Goal: Task Accomplishment & Management: Use online tool/utility

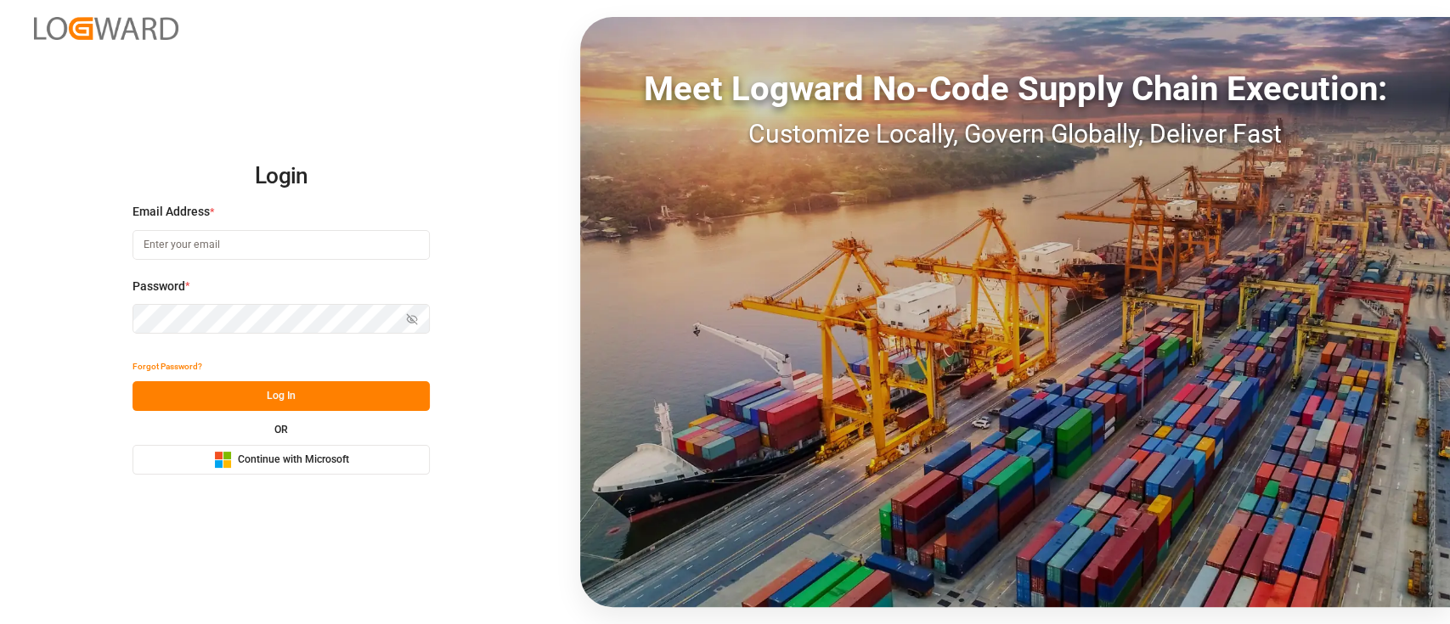
drag, startPoint x: 313, startPoint y: 448, endPoint x: 315, endPoint y: 456, distance: 8.7
click at [315, 456] on button "Microsoft Logo Continue with Microsoft" at bounding box center [281, 460] width 297 height 30
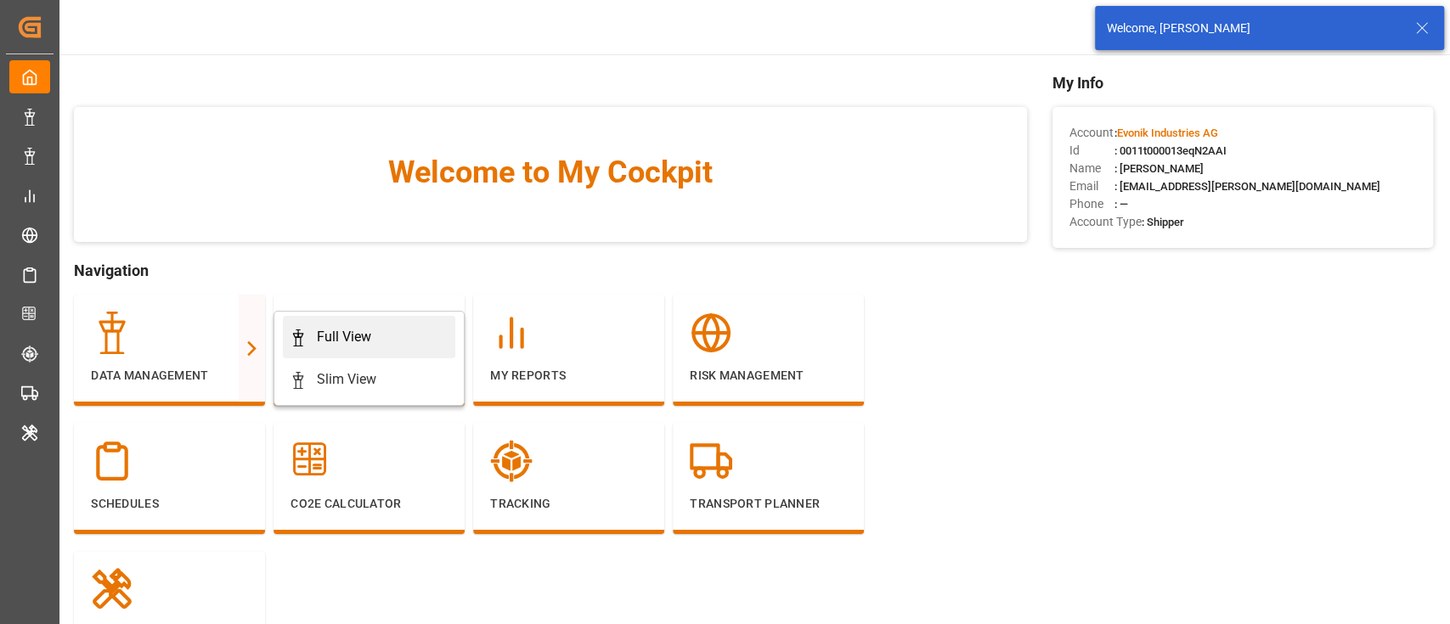
click at [370, 337] on div "Full View" at bounding box center [344, 337] width 54 height 20
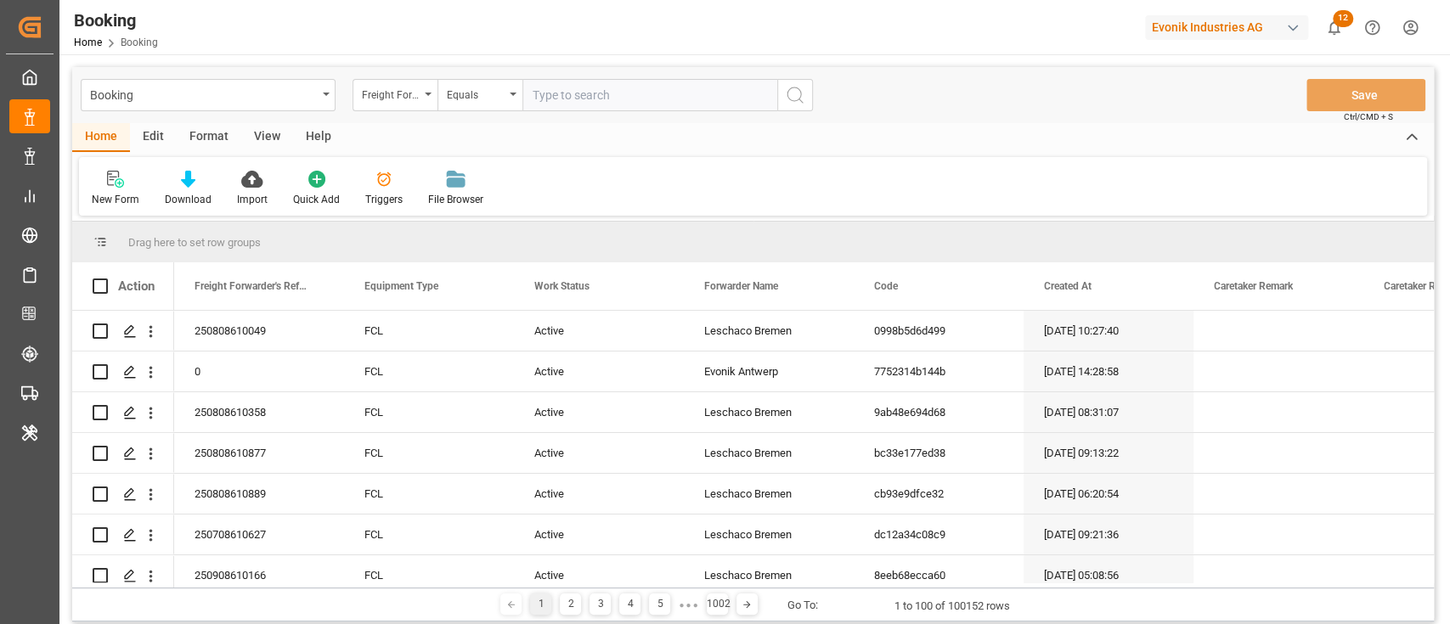
click at [221, 139] on div "Format" at bounding box center [209, 137] width 65 height 29
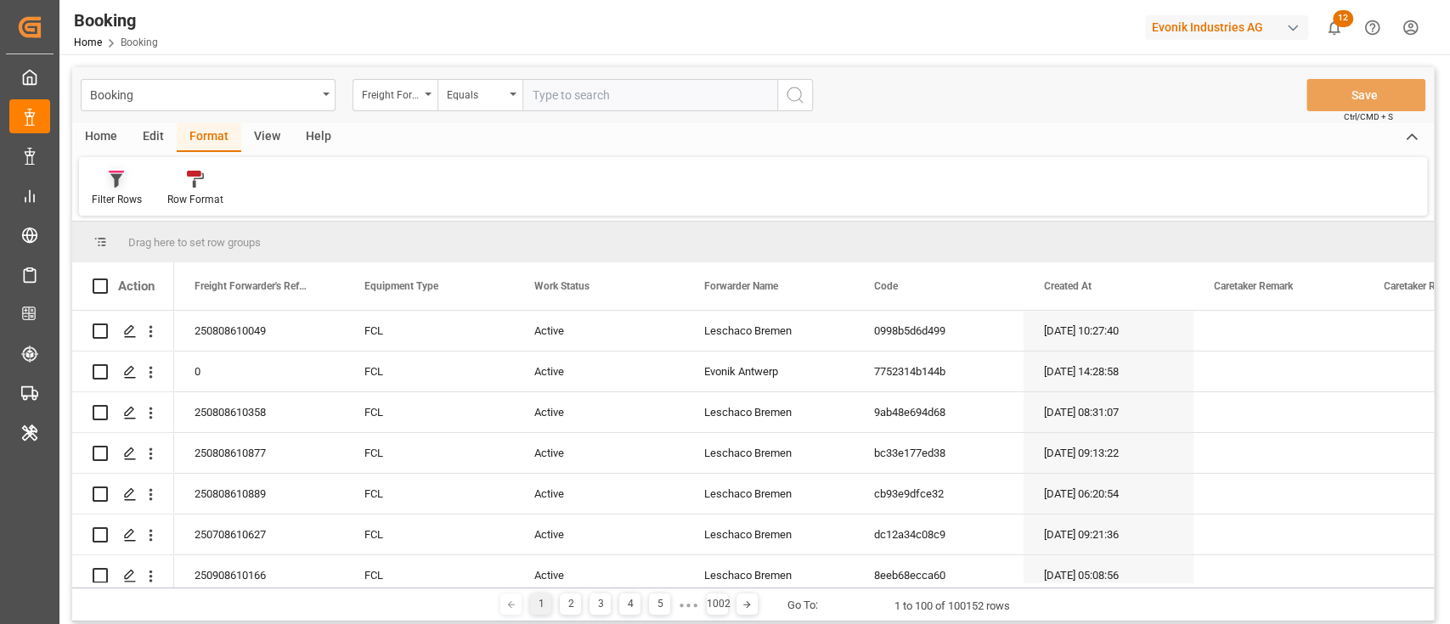
click at [108, 205] on div "Filter Rows" at bounding box center [117, 199] width 50 height 15
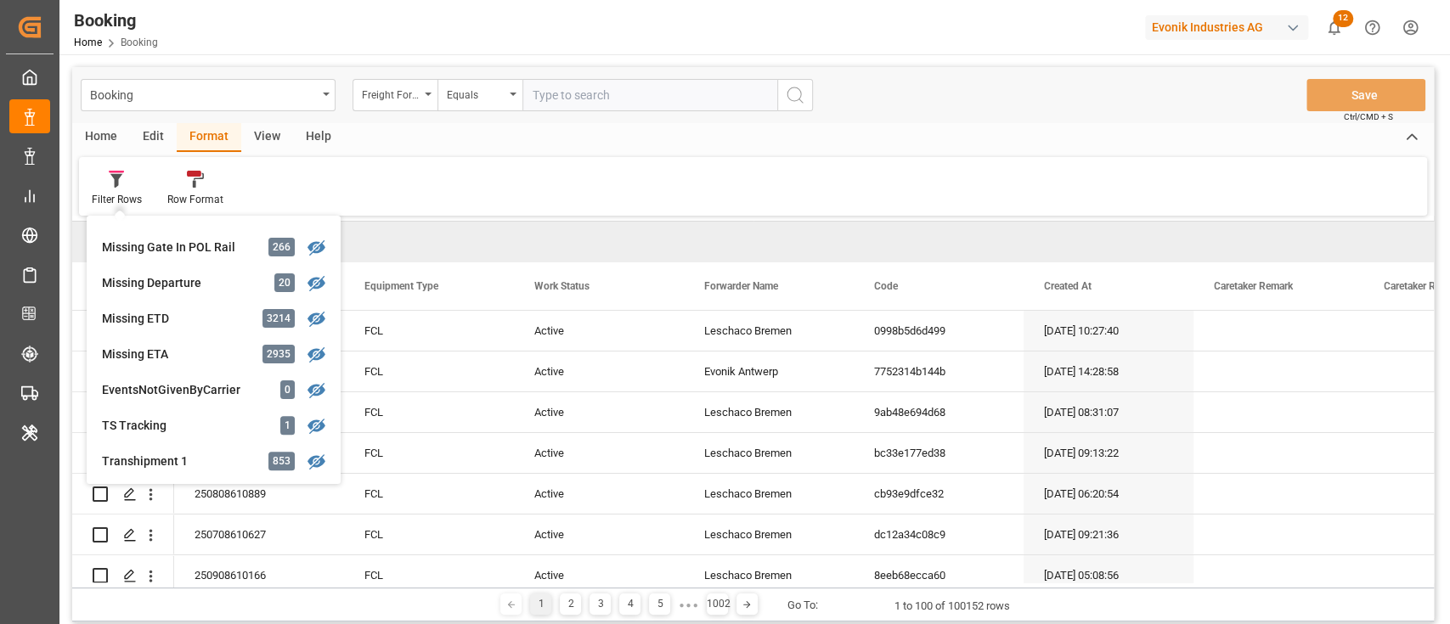
scroll to position [453, 0]
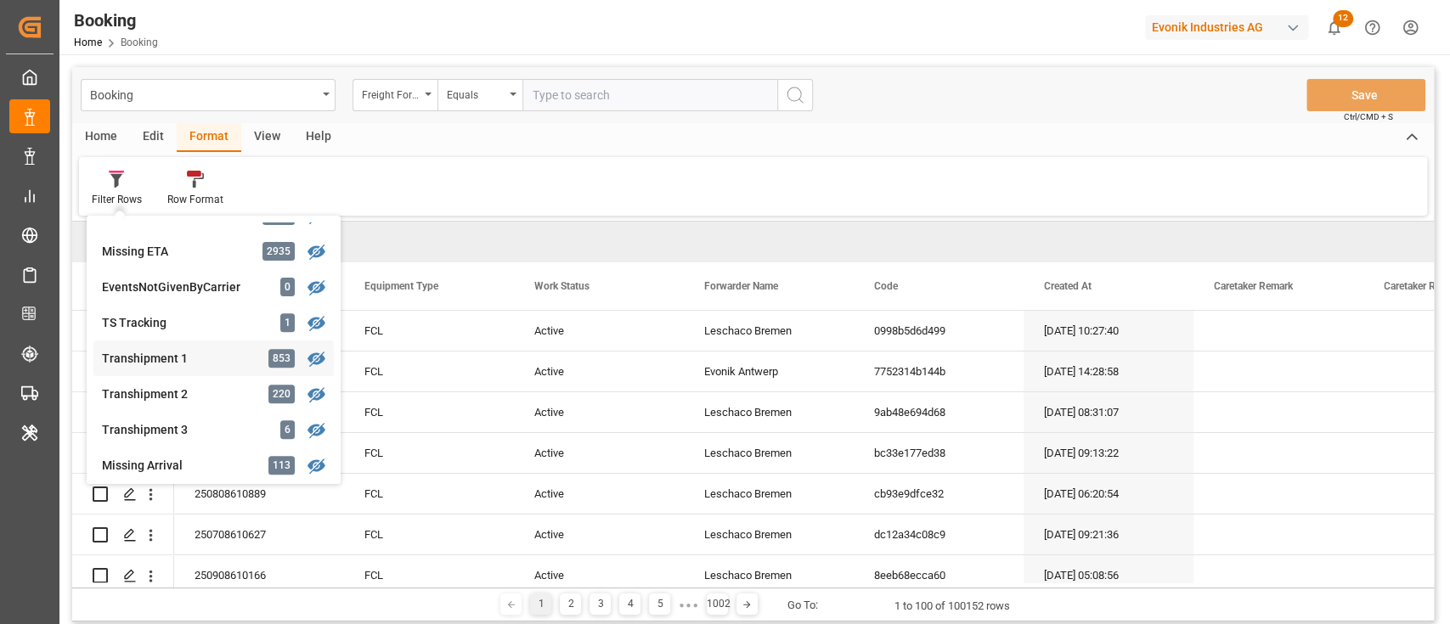
click at [136, 361] on div "Booking Freight Forwarder's Reference No. Equals Save Ctrl/CMD + S Home Edit Fo…" at bounding box center [753, 344] width 1362 height 555
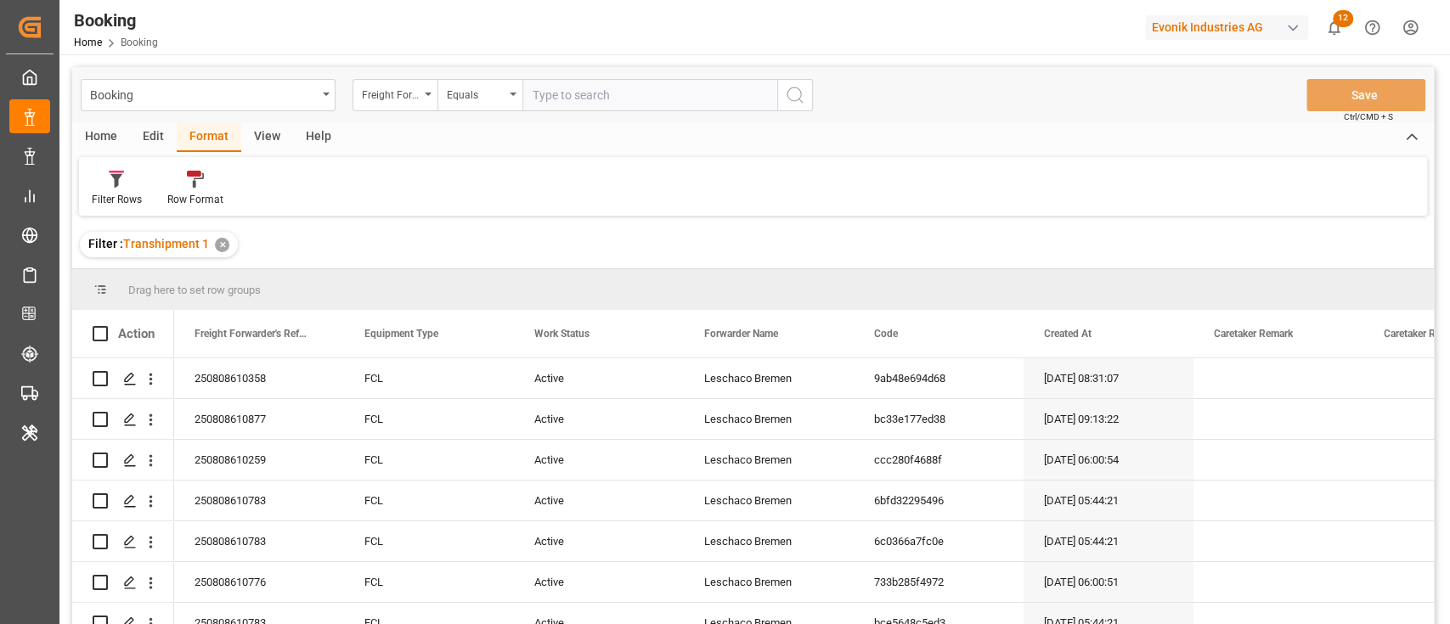
click at [264, 142] on div "View" at bounding box center [267, 137] width 52 height 29
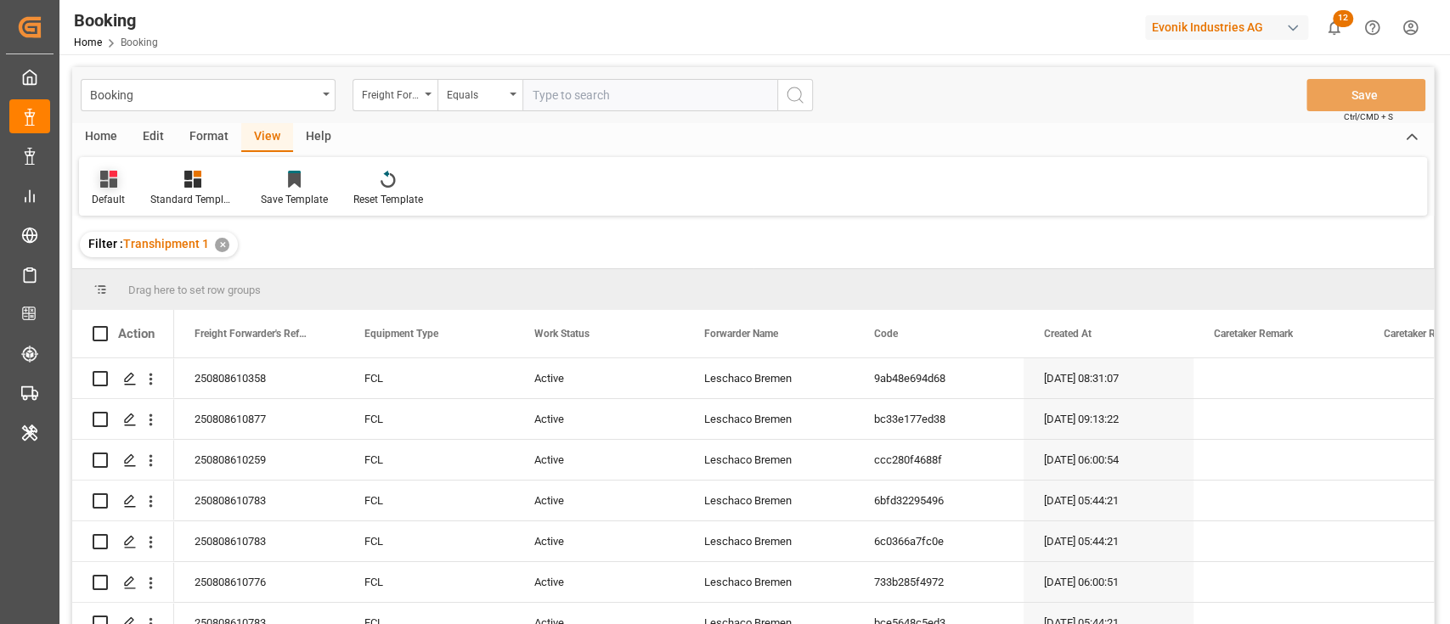
click at [100, 195] on div "Default" at bounding box center [108, 199] width 33 height 15
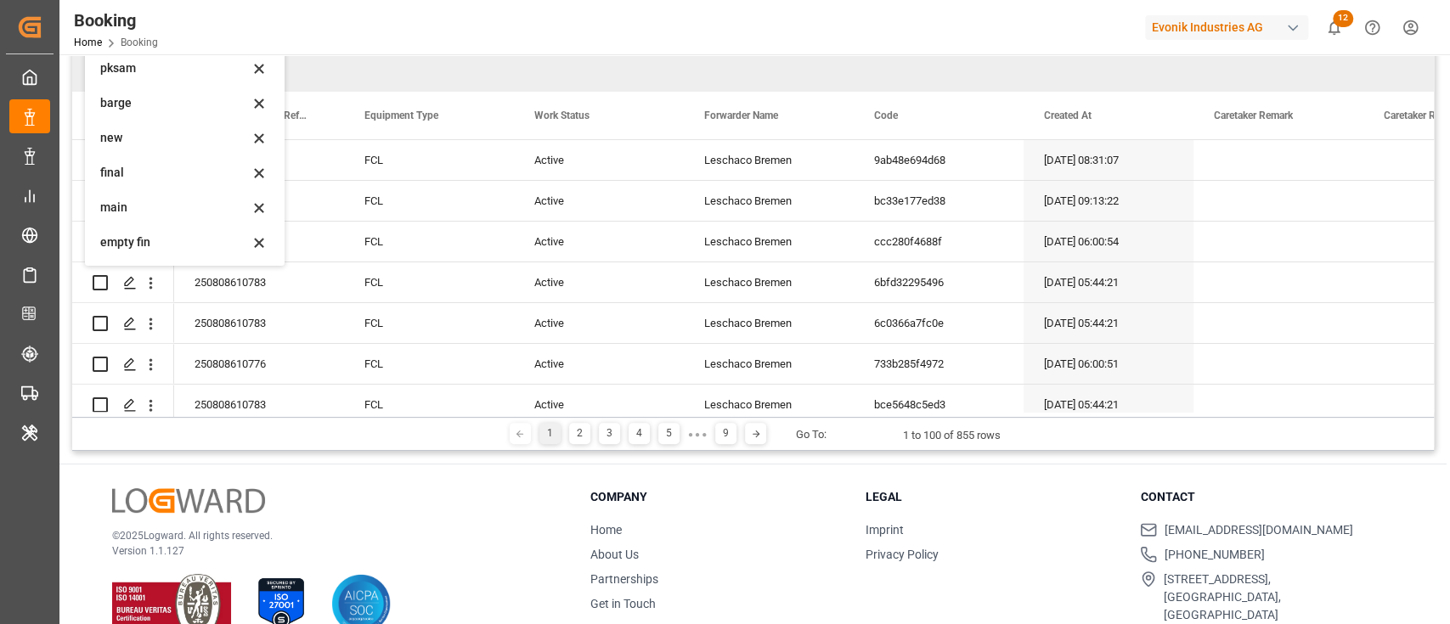
scroll to position [226, 0]
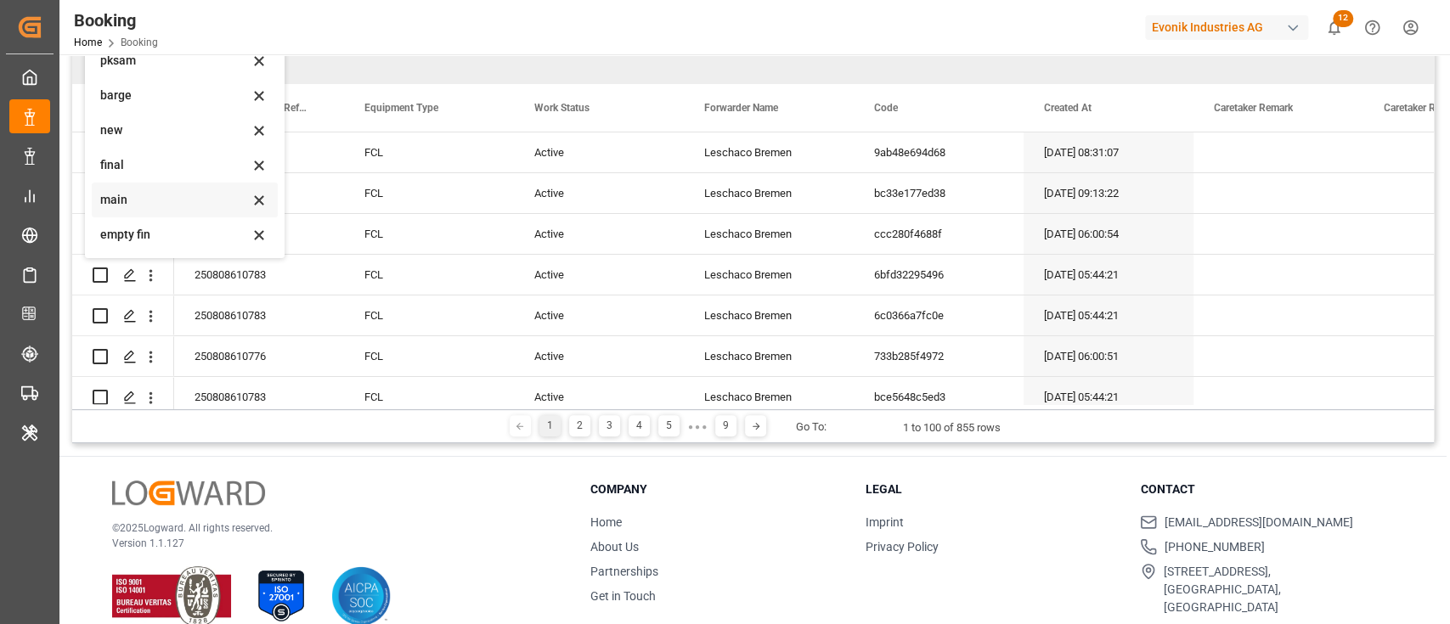
click at [142, 208] on div "main" at bounding box center [185, 200] width 186 height 35
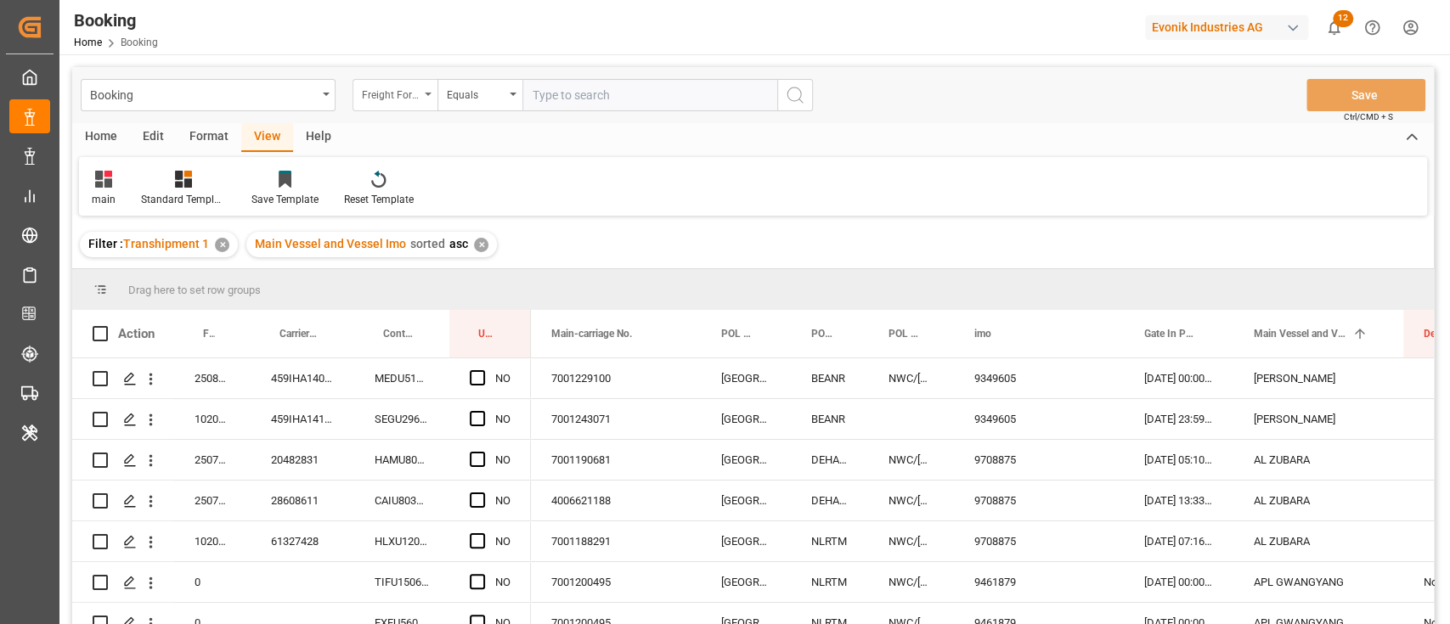
click at [404, 92] on div "Freight Forwarder's Reference No." at bounding box center [391, 93] width 58 height 20
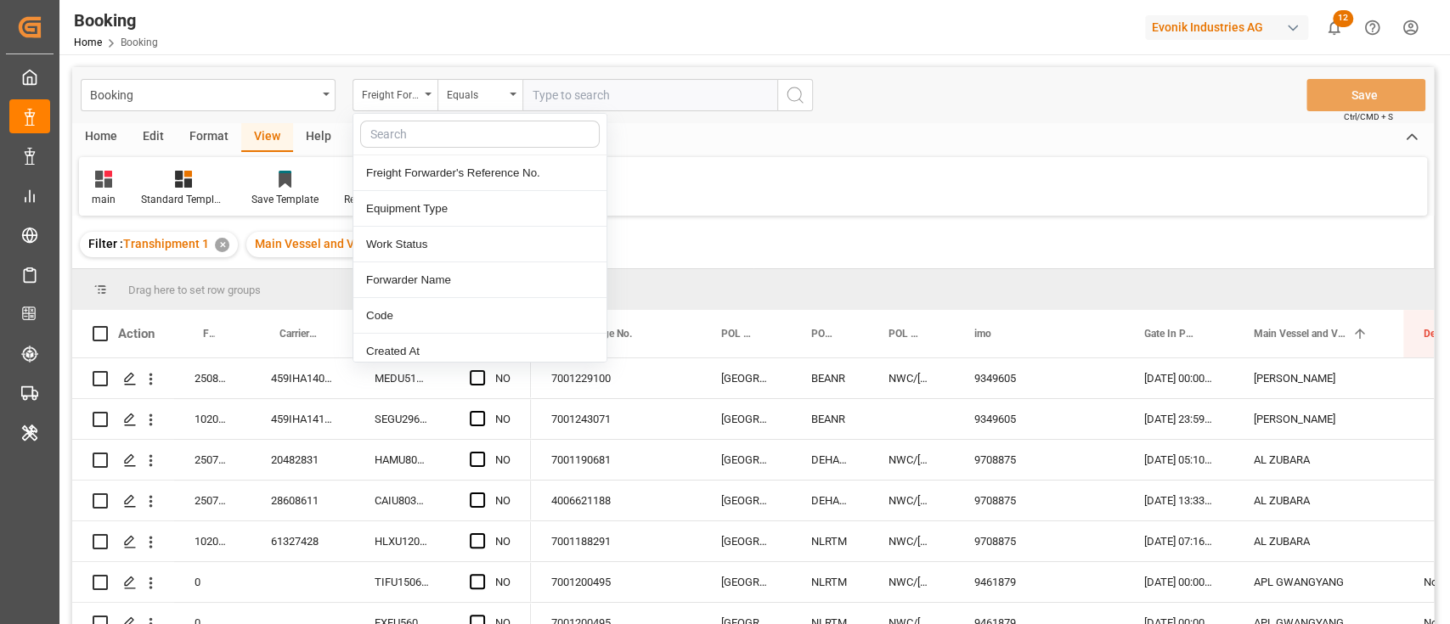
click at [419, 132] on input "text" at bounding box center [480, 134] width 240 height 27
type input "carr"
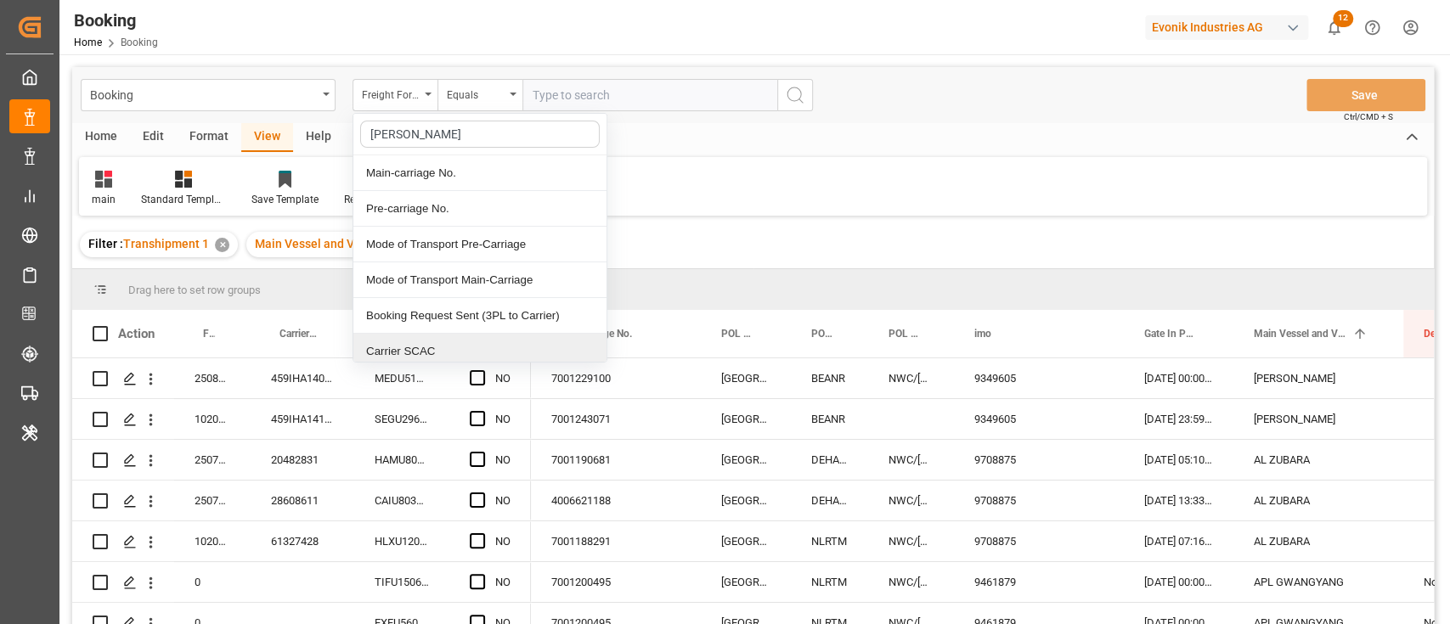
click at [428, 336] on div "Carrier SCAC" at bounding box center [479, 352] width 253 height 36
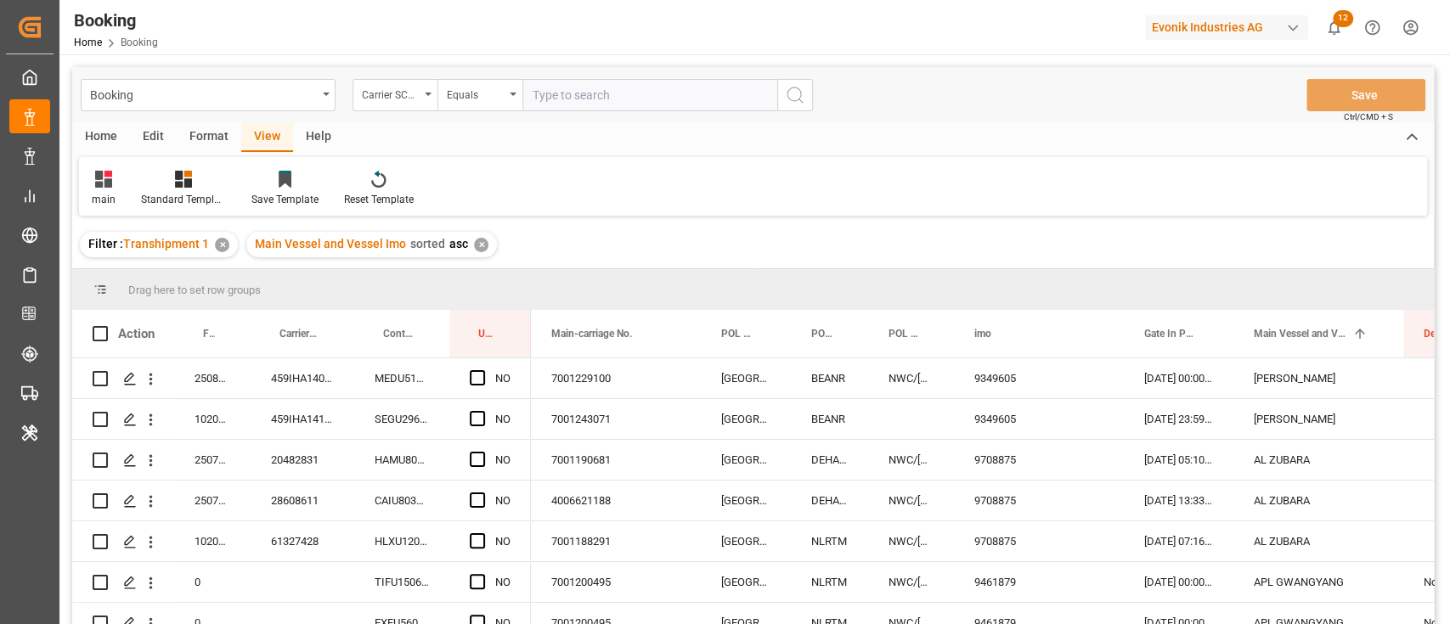
click at [620, 99] on input "text" at bounding box center [649, 95] width 255 height 32
type input "maeu"
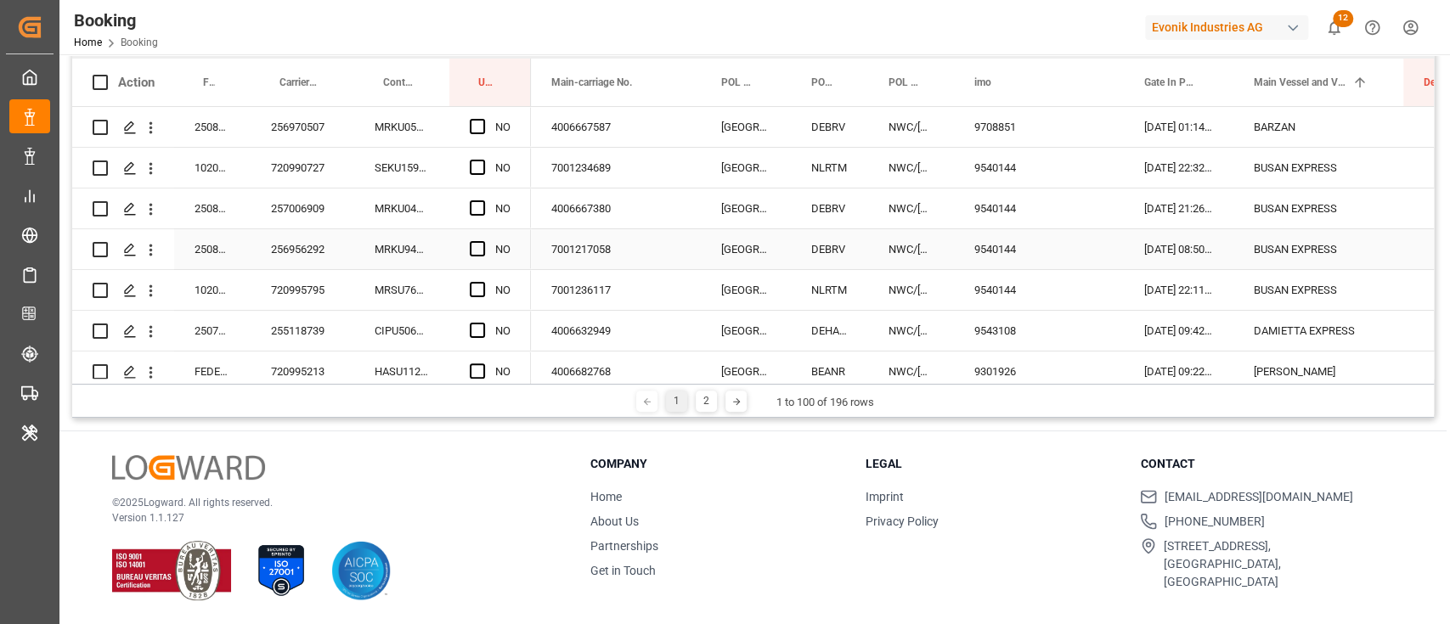
click at [302, 245] on div "256956292" at bounding box center [303, 249] width 104 height 40
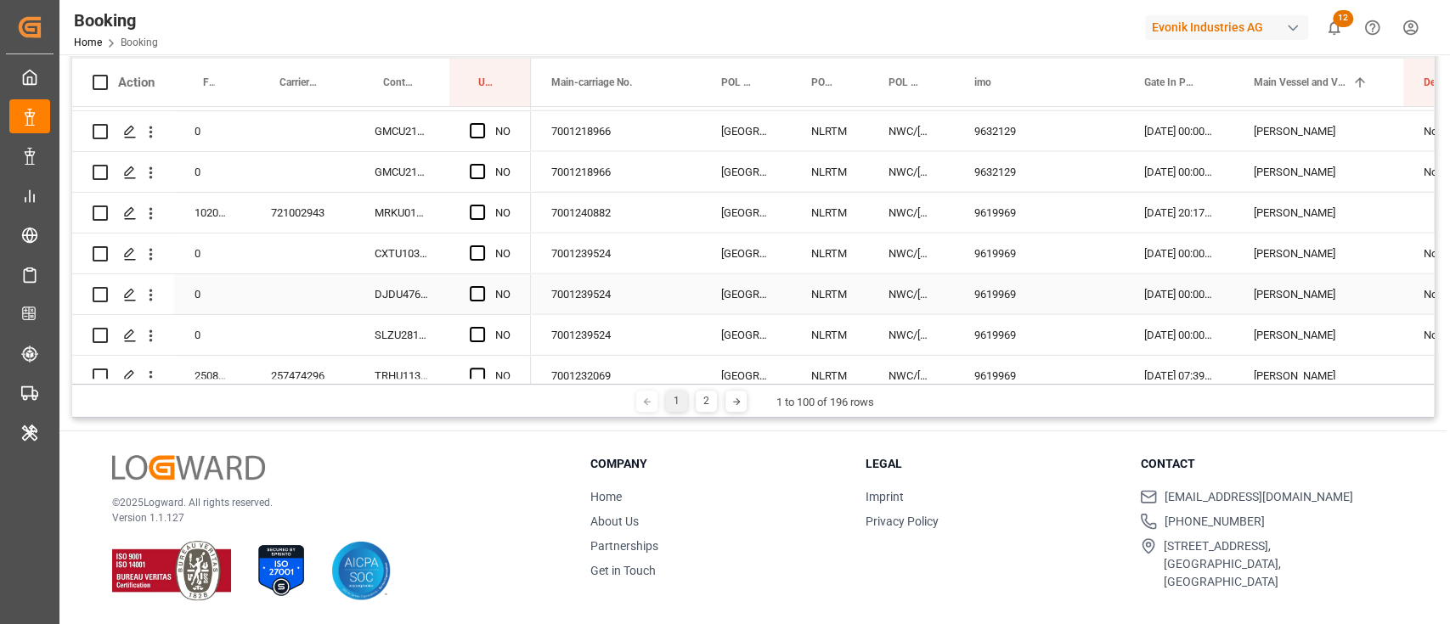
scroll to position [2944, 0]
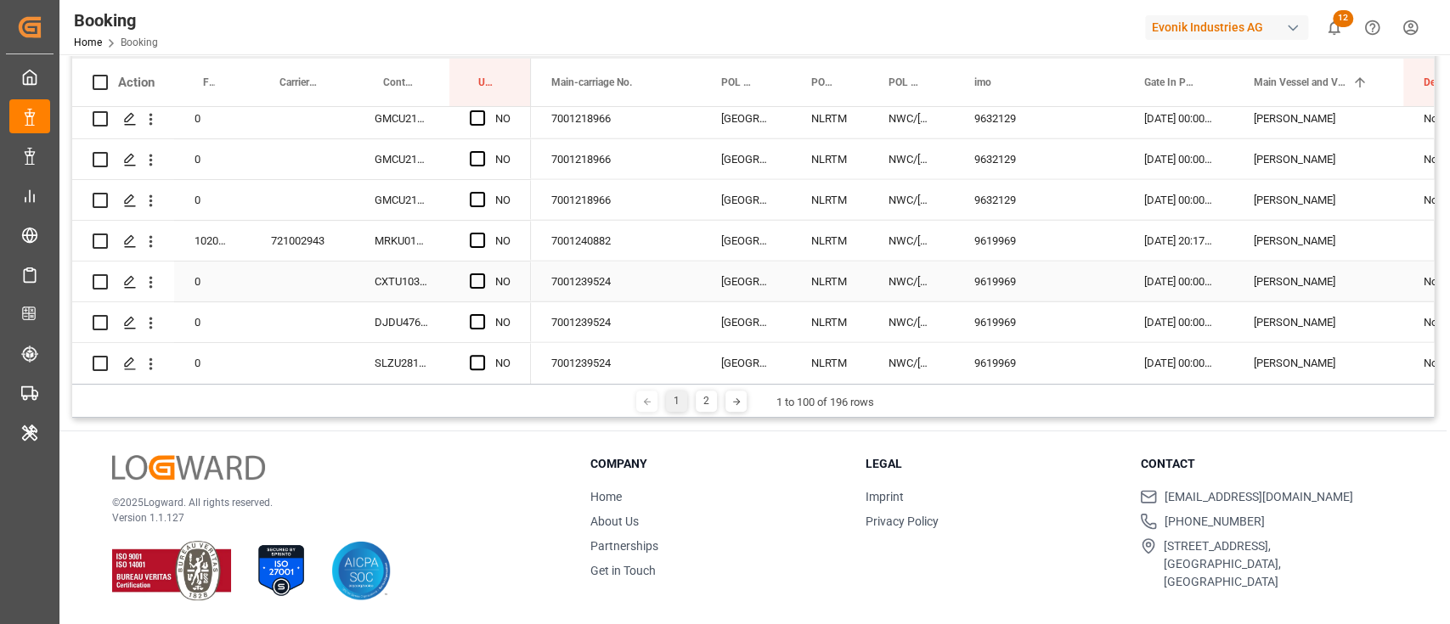
click at [589, 292] on div "7001239524" at bounding box center [616, 282] width 170 height 40
click at [584, 70] on div "Main-carriage No." at bounding box center [608, 83] width 114 height 48
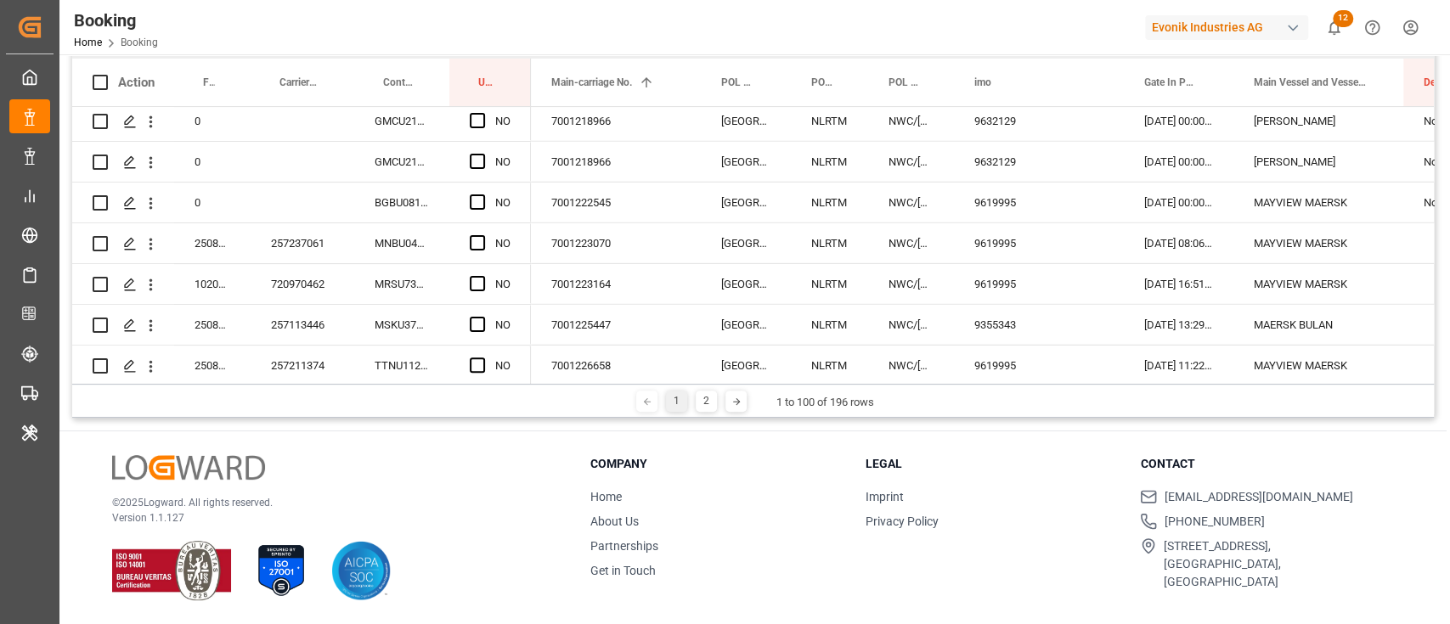
scroll to position [3357, 0]
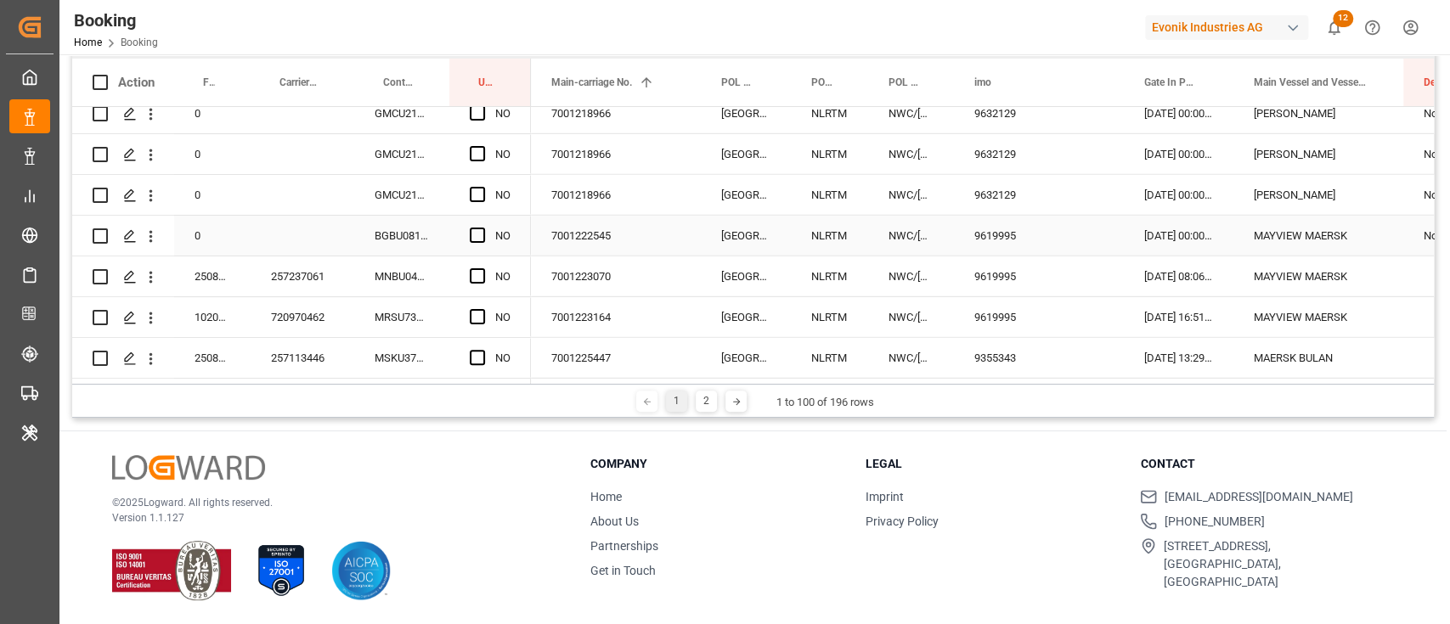
click at [589, 216] on div "7001222545" at bounding box center [616, 236] width 170 height 40
click at [612, 200] on div "7001218966" at bounding box center [616, 195] width 170 height 40
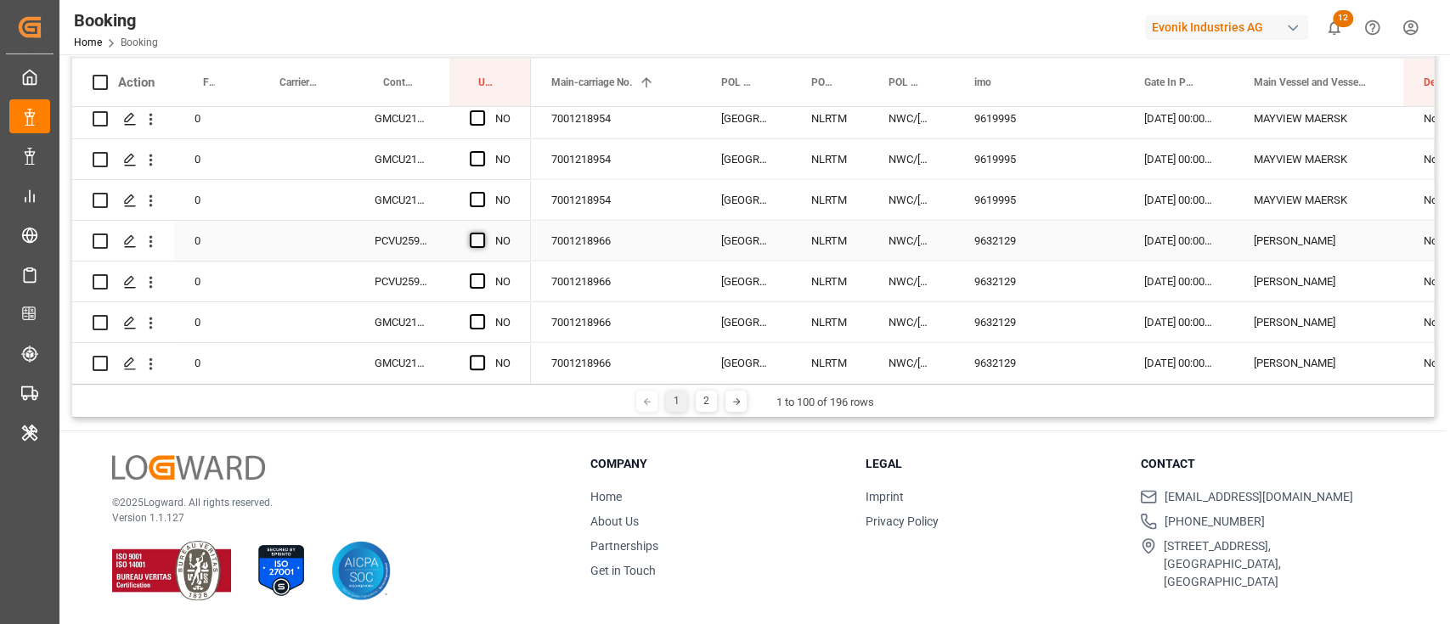
click at [479, 241] on span "Press SPACE to select this row." at bounding box center [477, 240] width 15 height 15
click at [482, 233] on input "Press SPACE to select this row." at bounding box center [482, 233] width 0 height 0
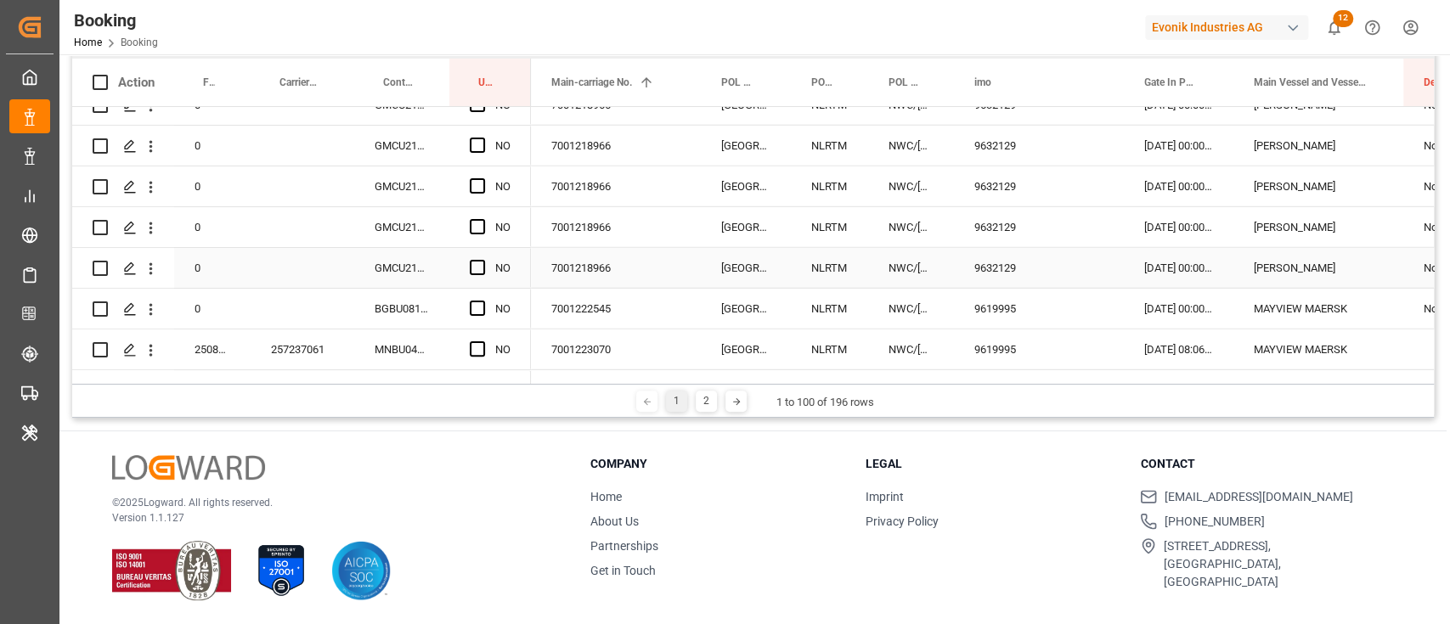
click at [484, 273] on span "Press SPACE to select this row." at bounding box center [477, 267] width 15 height 15
click at [482, 260] on input "Press SPACE to select this row." at bounding box center [482, 260] width 0 height 0
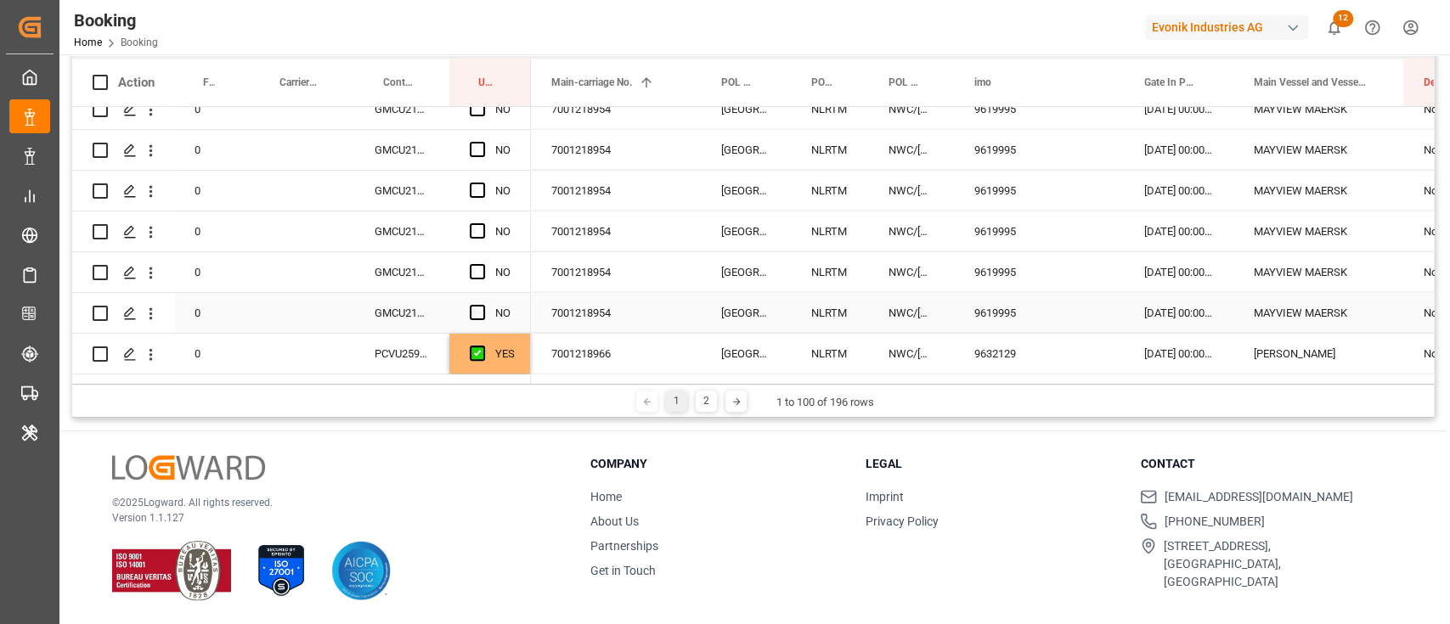
scroll to position [2944, 0]
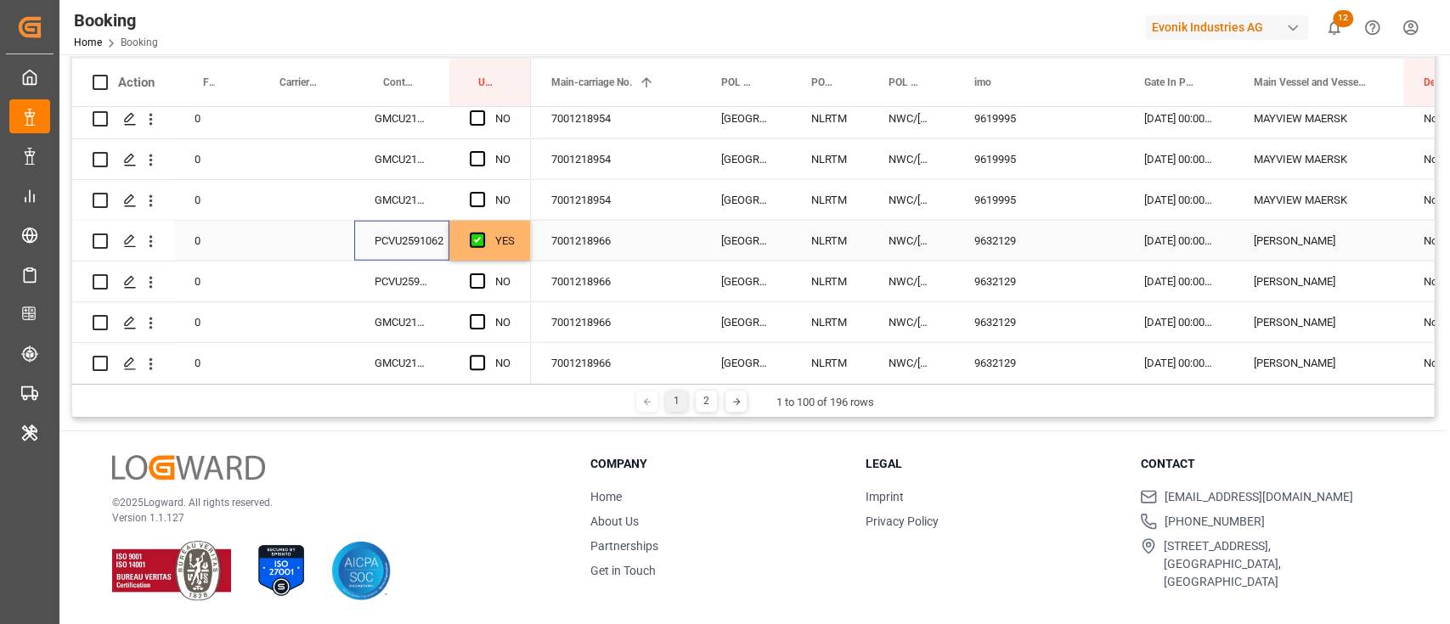
click at [414, 240] on div "PCVU2591062" at bounding box center [401, 241] width 95 height 40
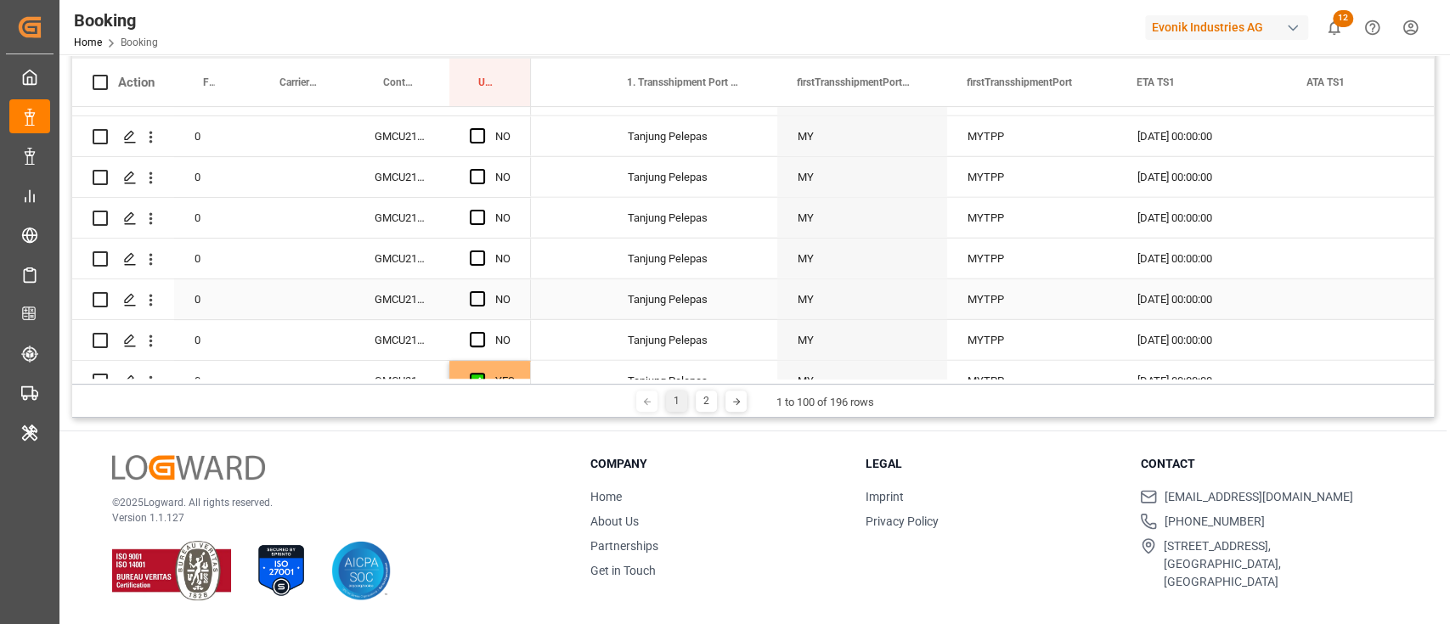
scroll to position [0, 0]
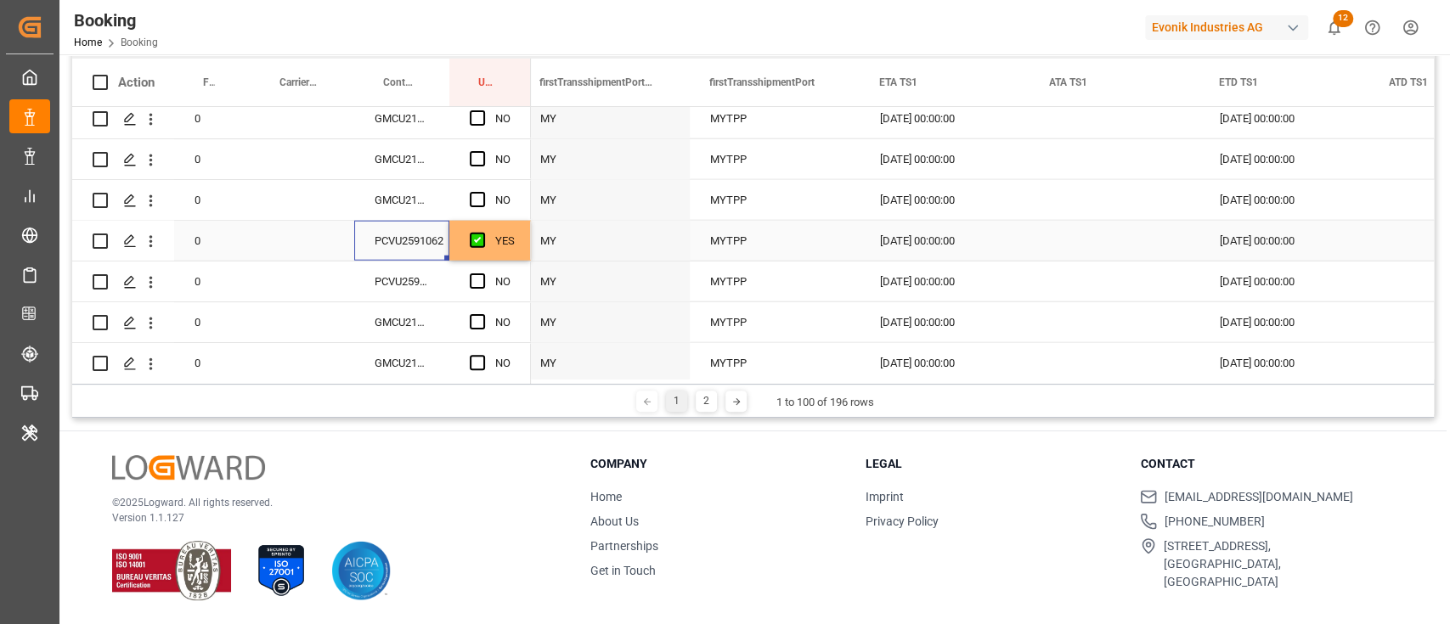
click at [510, 243] on div "YES" at bounding box center [505, 241] width 20 height 39
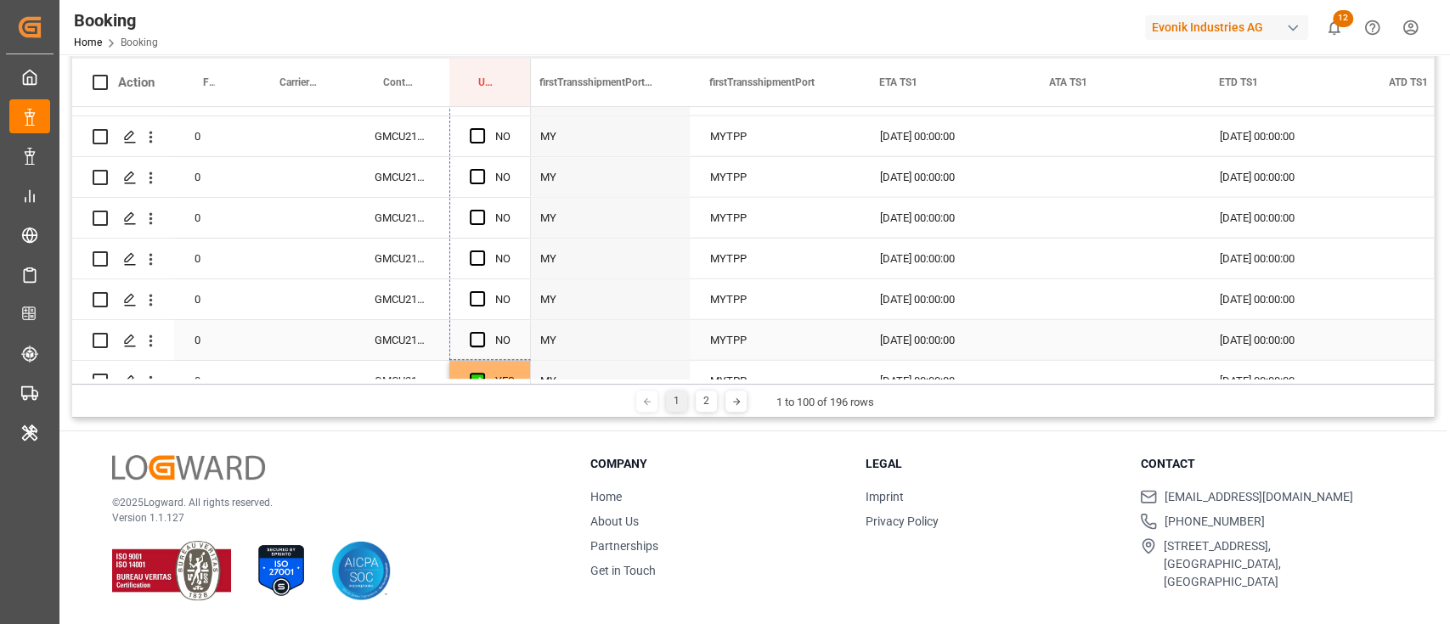
drag, startPoint x: 529, startPoint y: 258, endPoint x: 488, endPoint y: 340, distance: 91.5
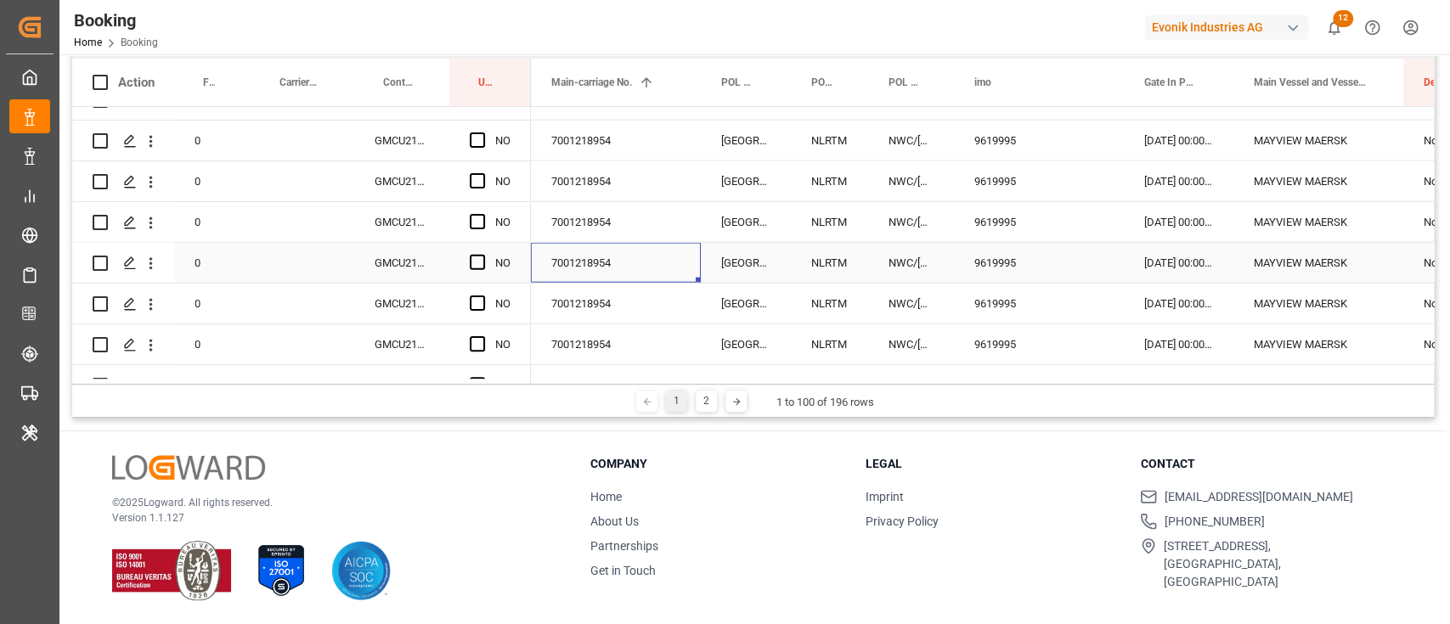
click at [607, 246] on div "7001218954" at bounding box center [616, 263] width 170 height 40
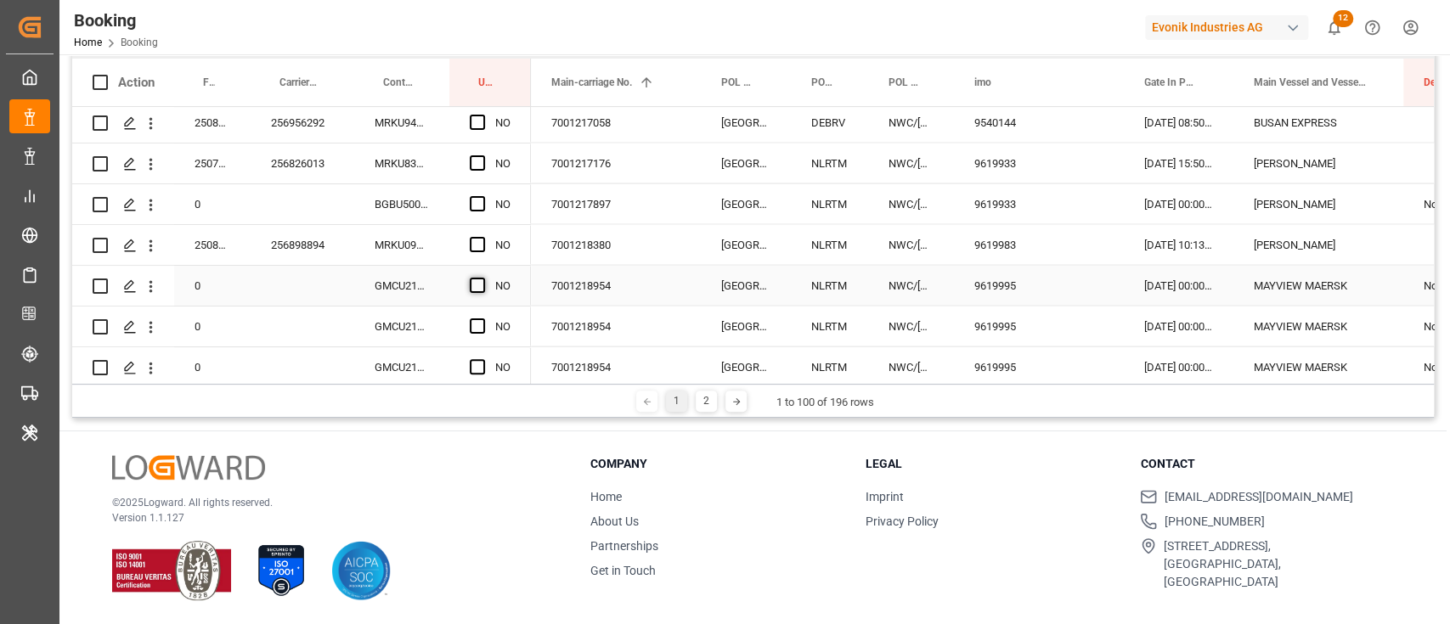
click at [480, 285] on span "Press SPACE to select this row." at bounding box center [477, 285] width 15 height 15
click at [482, 278] on input "Press SPACE to select this row." at bounding box center [482, 278] width 0 height 0
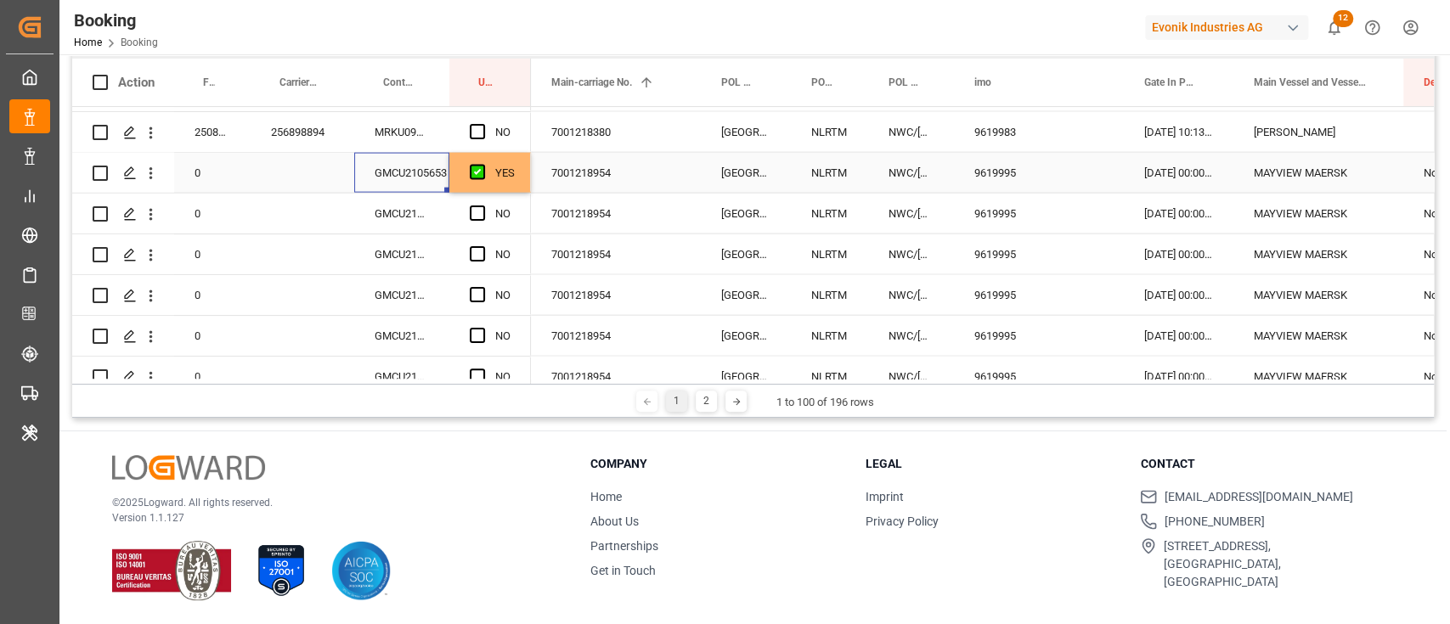
click at [409, 184] on div "GMCU2105653" at bounding box center [401, 173] width 95 height 40
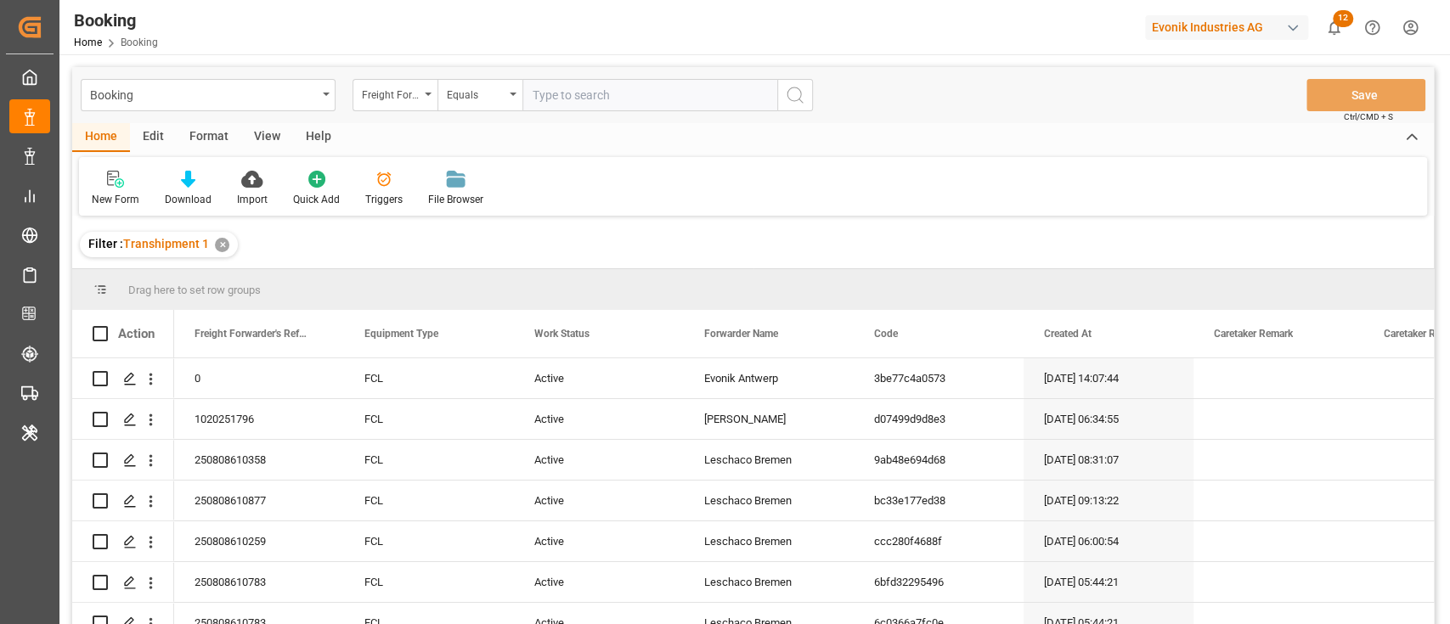
click at [263, 148] on div "View" at bounding box center [267, 137] width 52 height 29
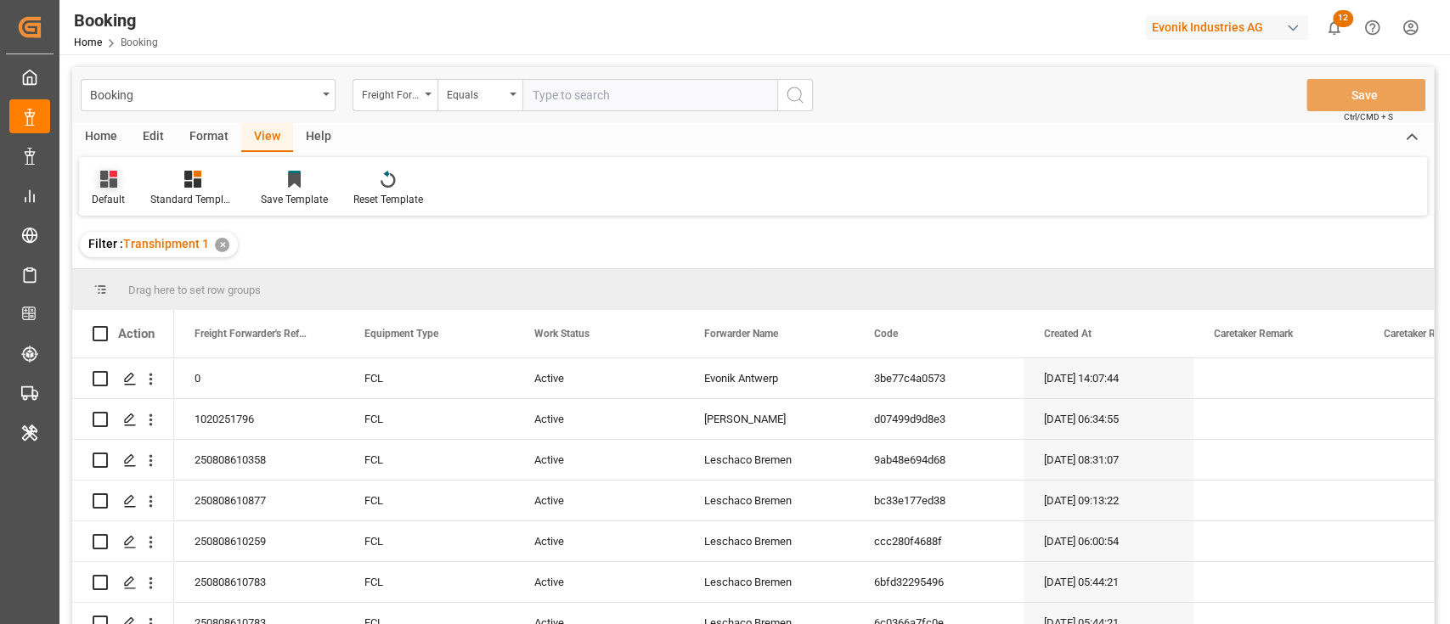
click at [106, 185] on icon at bounding box center [108, 179] width 17 height 17
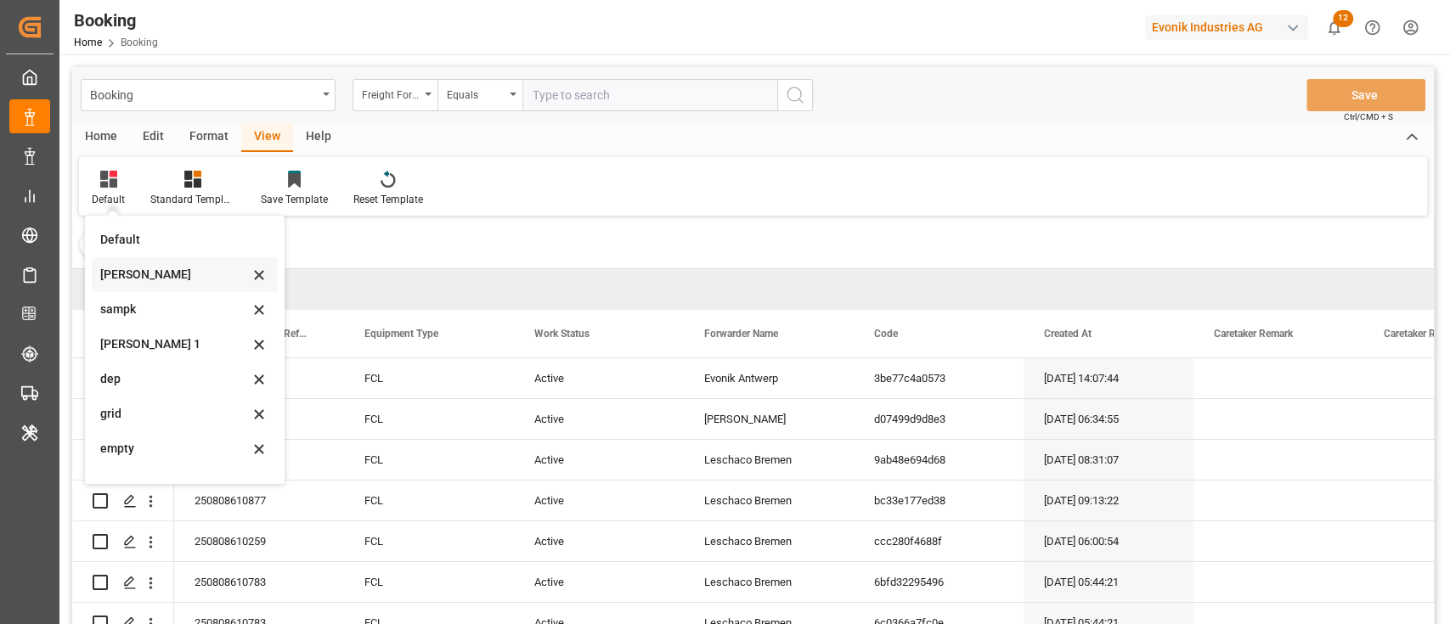
click at [133, 268] on div "sam" at bounding box center [174, 275] width 149 height 18
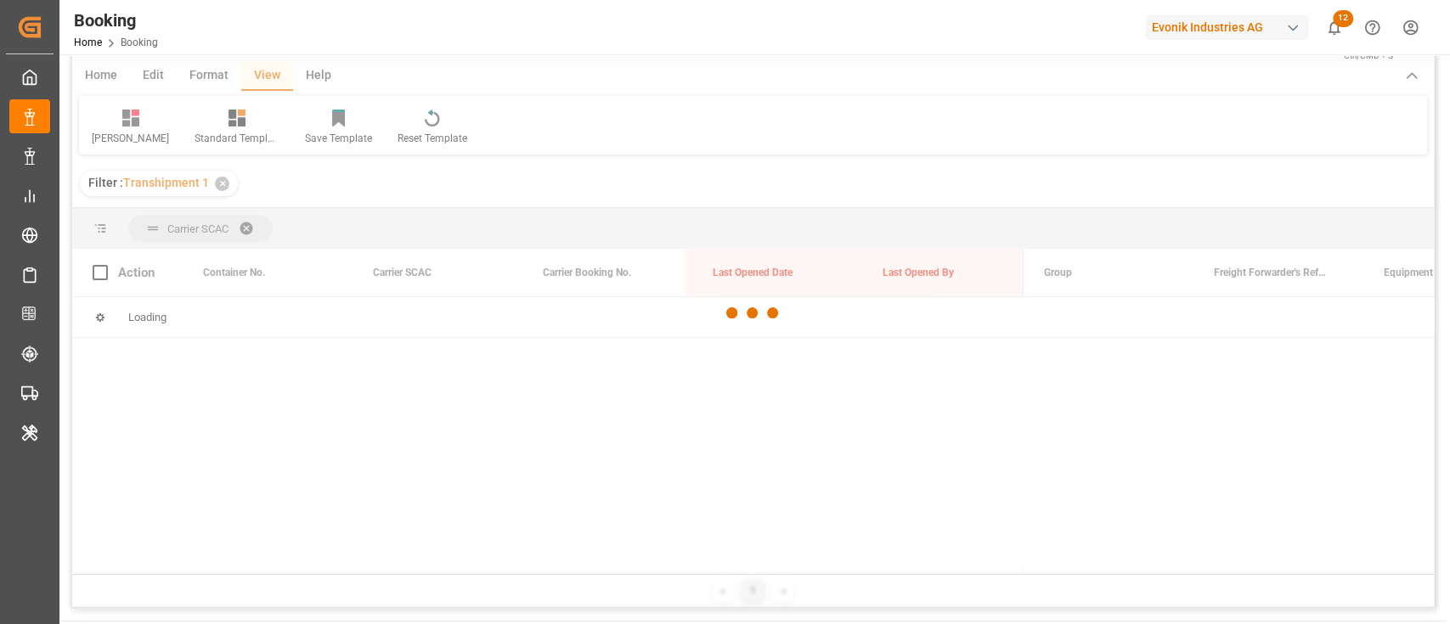
scroll to position [226, 0]
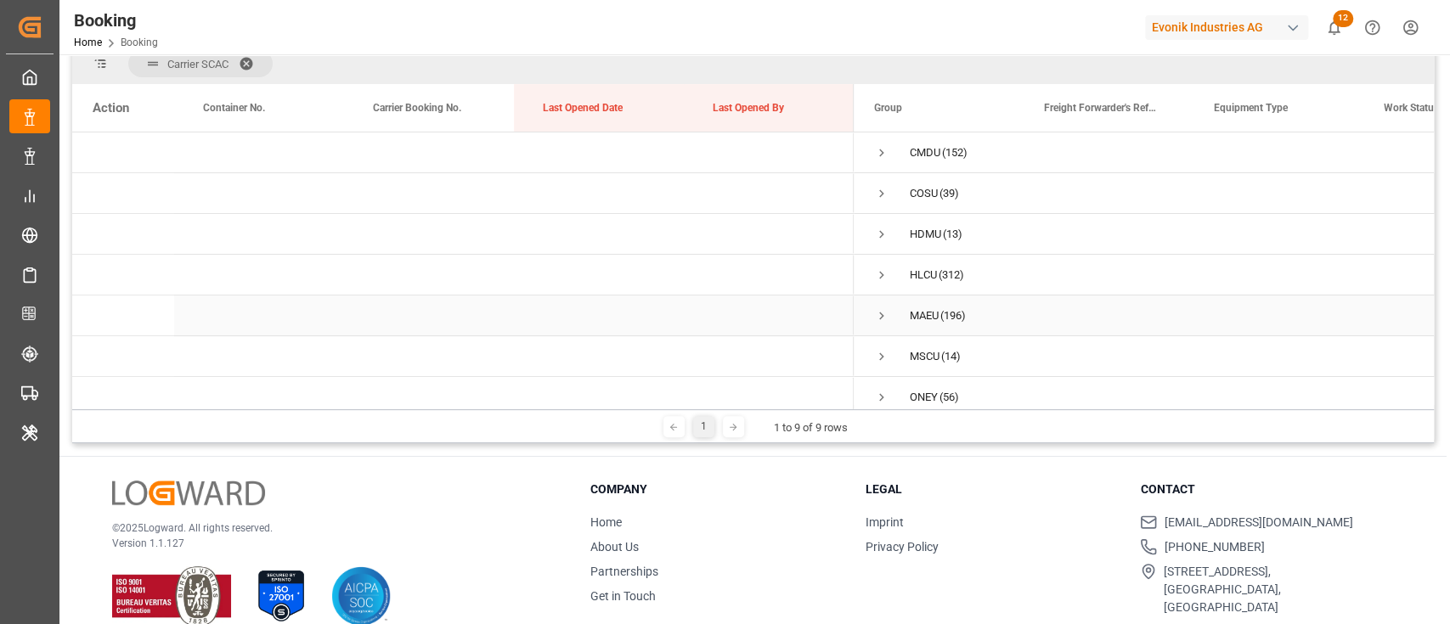
click at [885, 309] on span "Press SPACE to select this row." at bounding box center [881, 315] width 15 height 15
